Goal: Task Accomplishment & Management: Use online tool/utility

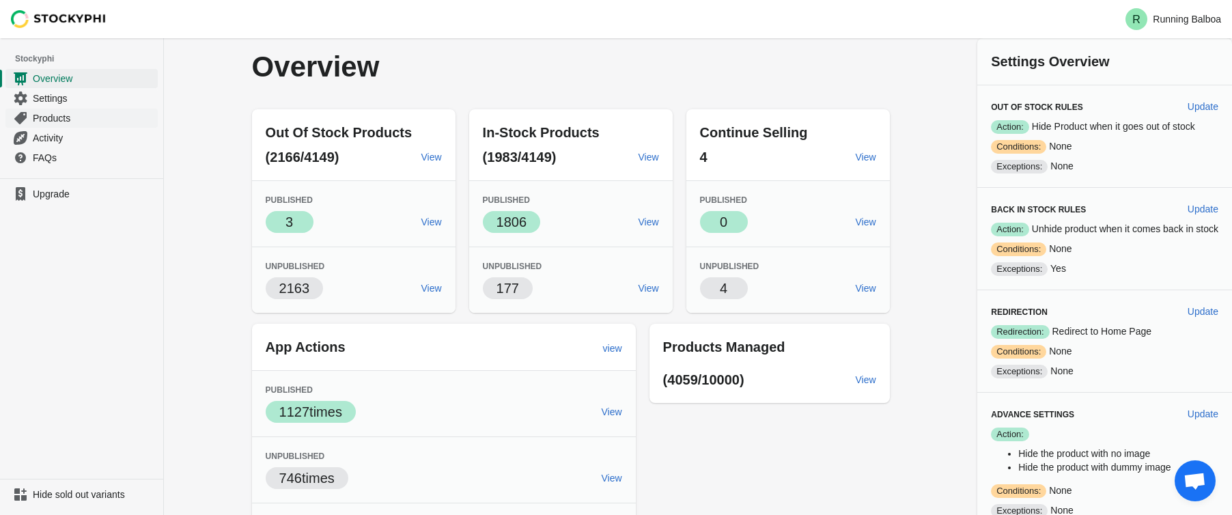
click at [58, 113] on span "Products" at bounding box center [94, 118] width 122 height 14
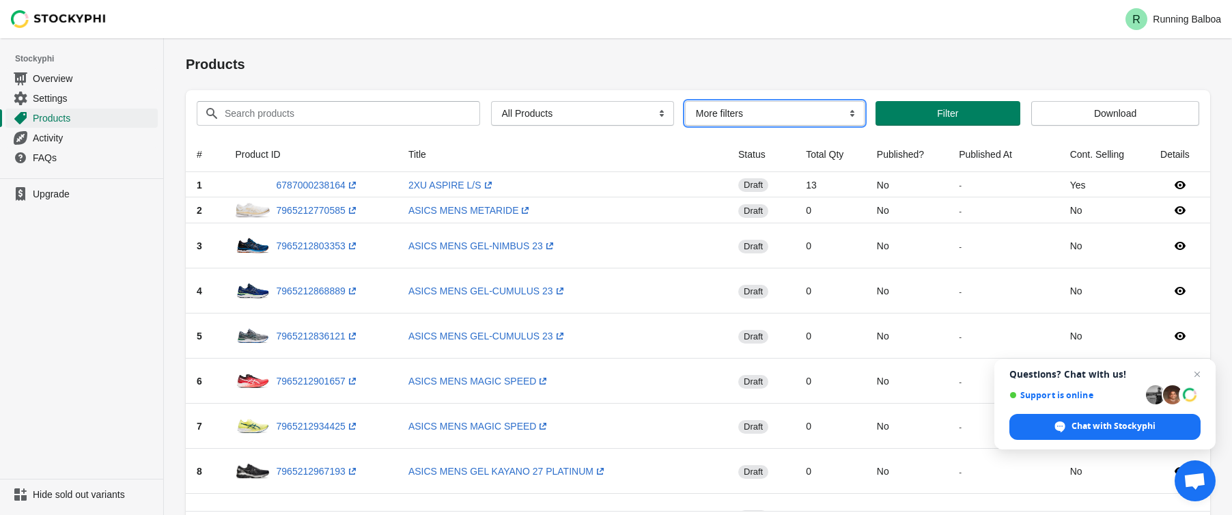
click at [807, 120] on select "More filters Delayed product hide" at bounding box center [775, 113] width 180 height 25
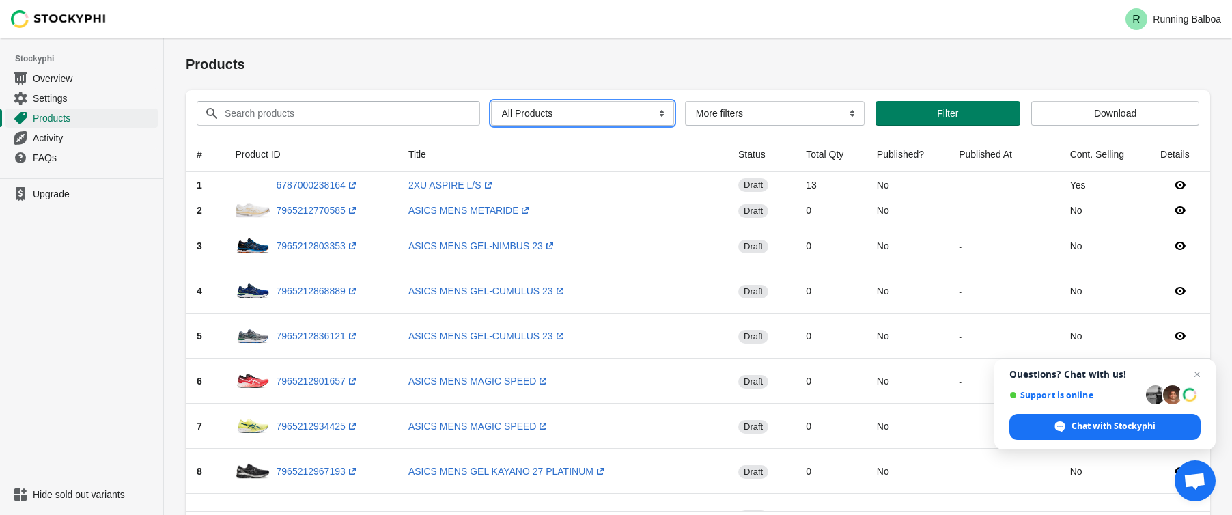
click at [629, 110] on select "All Products InStock InStock Published InStock Un-Published OOS OOS Published O…" at bounding box center [582, 113] width 183 height 25
select select "instock_has_no_image"
click at [491, 101] on select "All Products InStock InStock Published InStock Un-Published OOS OOS Published O…" at bounding box center [582, 113] width 183 height 25
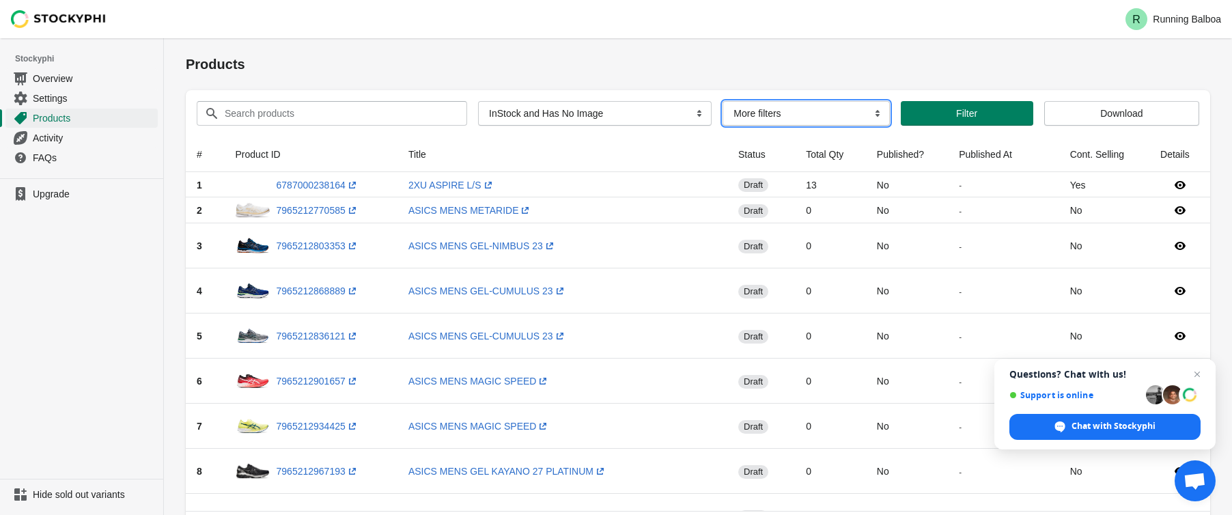
click at [766, 117] on select "More filters Delayed product hide" at bounding box center [805, 113] width 167 height 25
click at [956, 116] on span "Filter" at bounding box center [966, 113] width 21 height 11
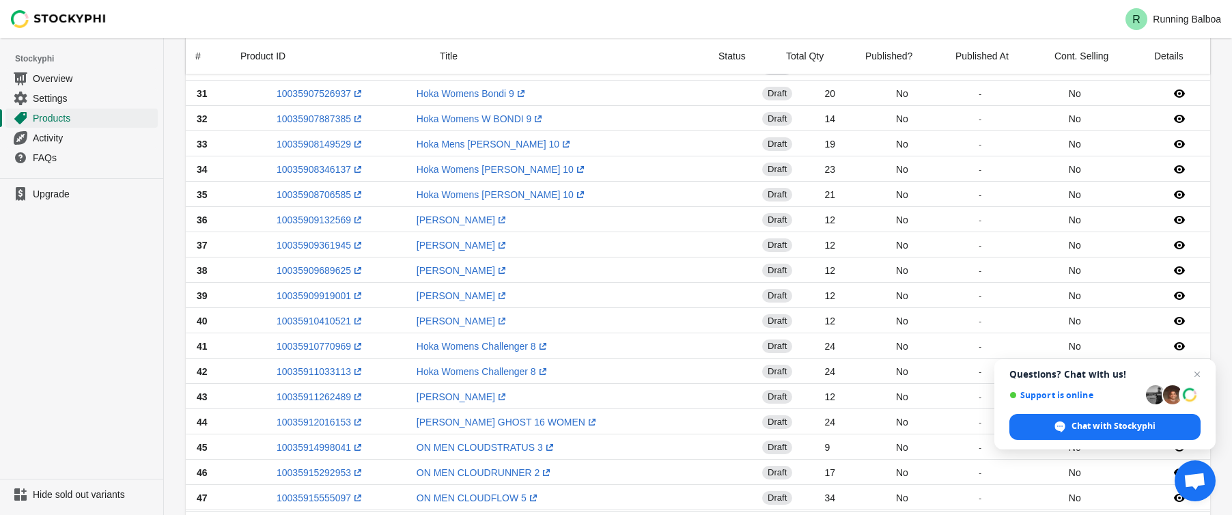
scroll to position [1021, 0]
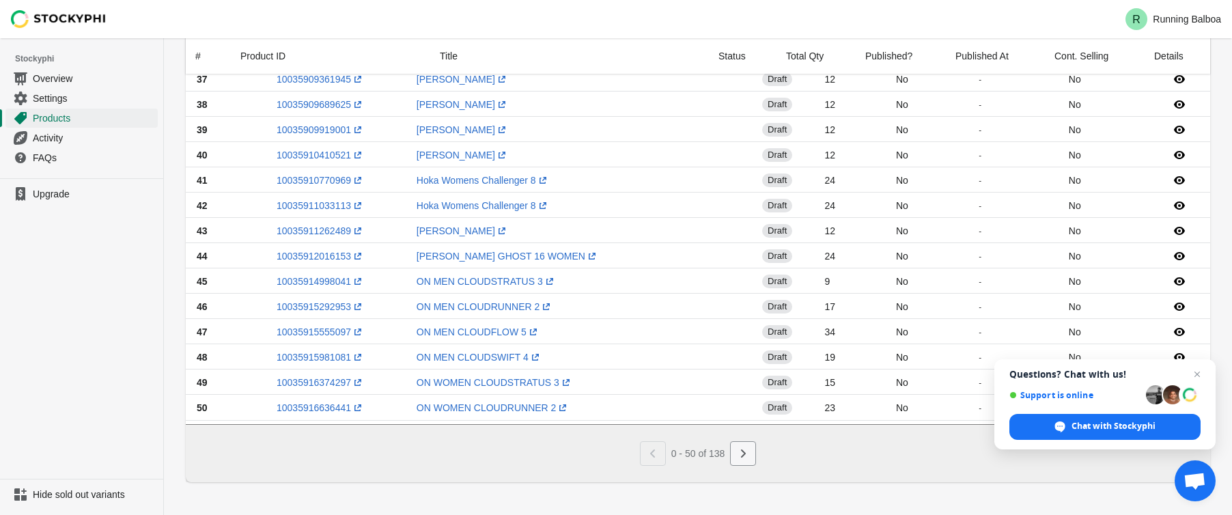
click at [749, 458] on icon "Next" at bounding box center [743, 454] width 14 height 14
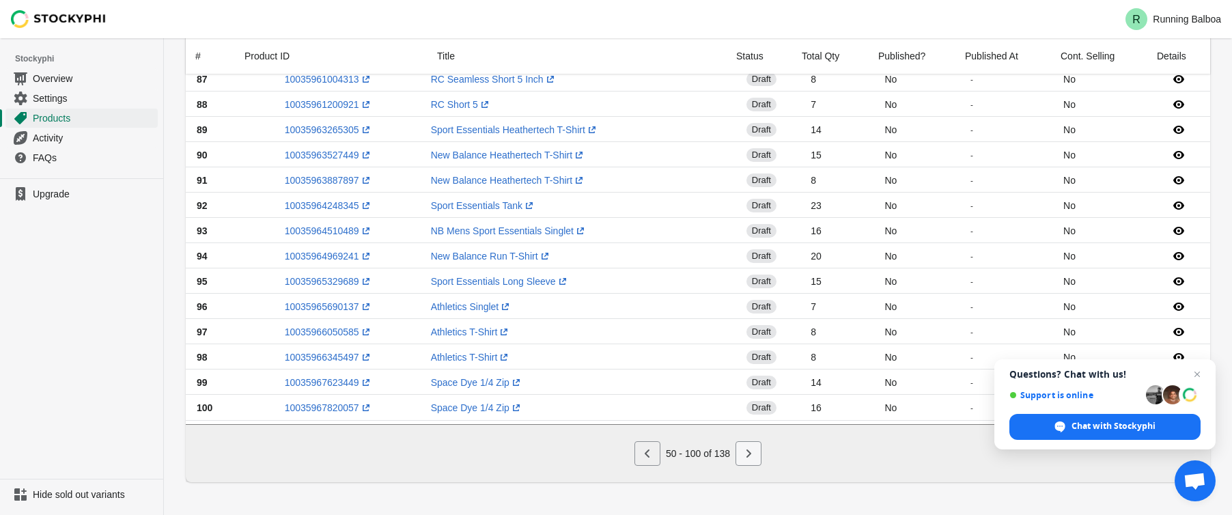
click at [755, 453] on icon "Next" at bounding box center [748, 454] width 14 height 14
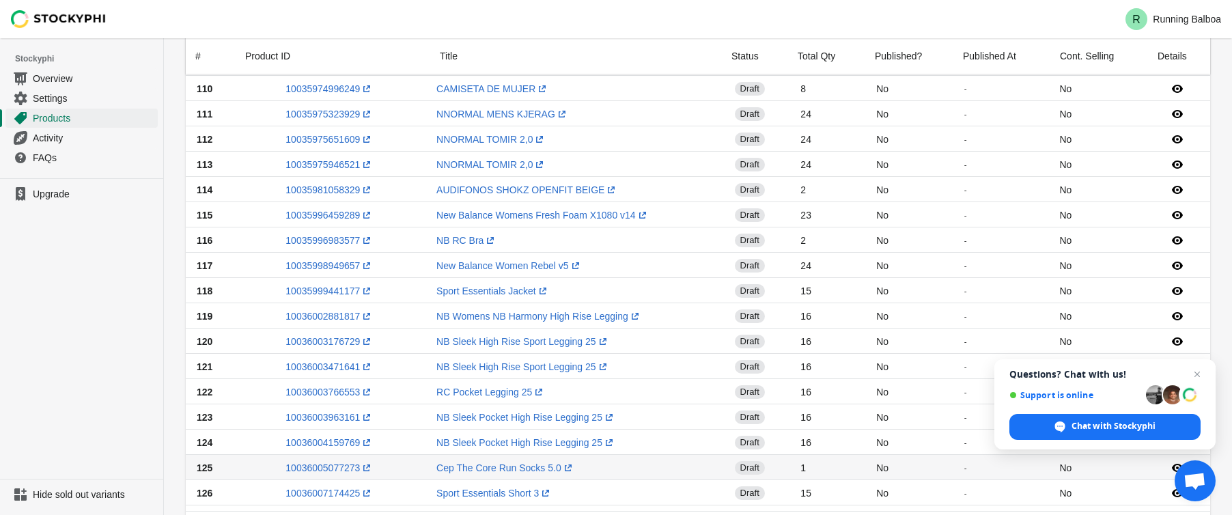
scroll to position [0, 0]
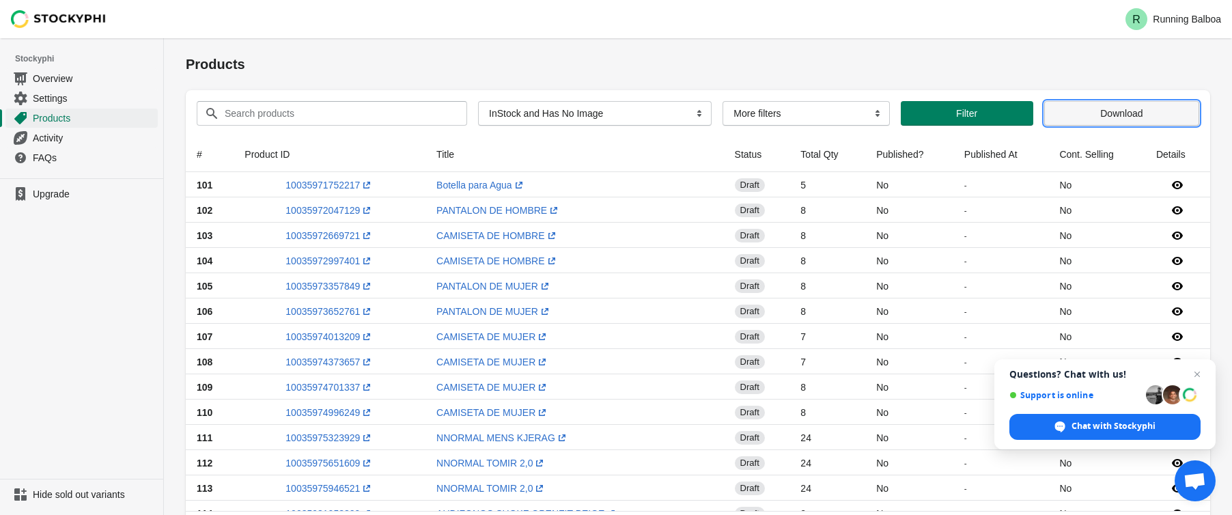
click at [1117, 115] on span "Download" at bounding box center [1121, 113] width 42 height 11
